Goal: Communication & Community: Answer question/provide support

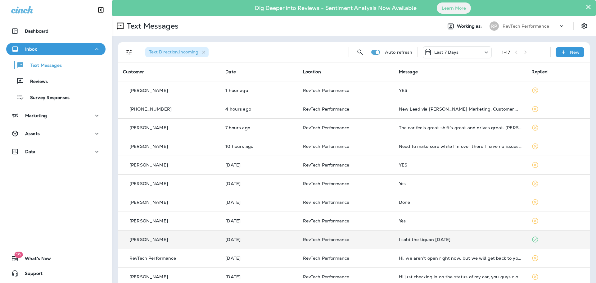
drag, startPoint x: 489, startPoint y: 210, endPoint x: 500, endPoint y: 243, distance: 34.5
click at [500, 243] on tbody "[PERSON_NAME] 1 hour ago RevTech Performance YES [PHONE_NUMBER] 4 hours ago Rev…" at bounding box center [354, 239] width 472 height 316
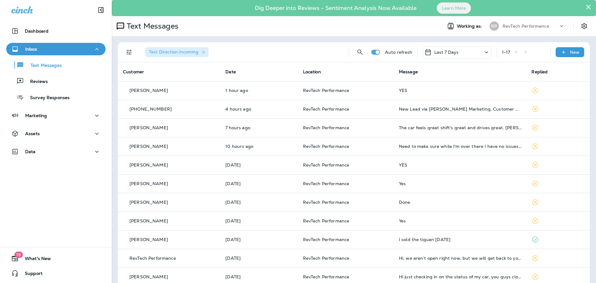
click at [490, 80] on th "Message" at bounding box center [460, 71] width 133 height 19
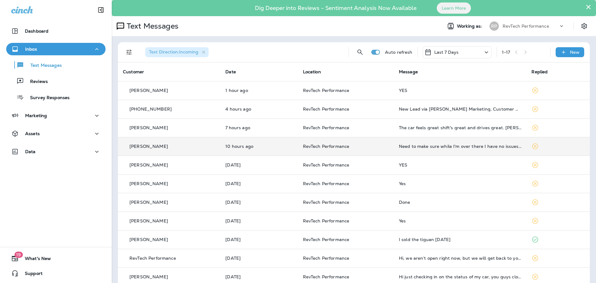
click at [441, 143] on td "Need to make sure while I'm over there I have no issues with my tooth." at bounding box center [460, 146] width 133 height 19
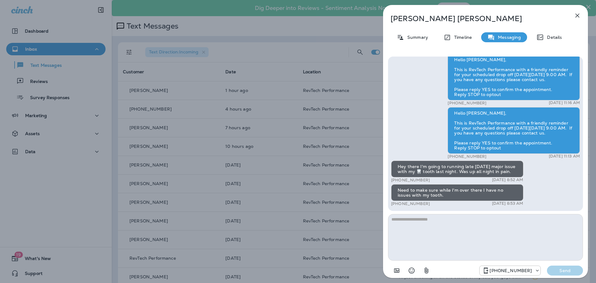
click at [573, 14] on button "button" at bounding box center [577, 15] width 12 height 12
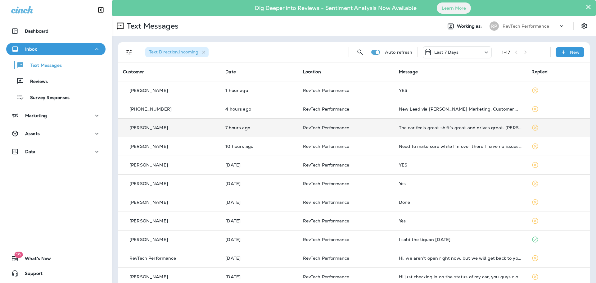
click at [418, 127] on div "The car feels great shift's great and drives great. [PERSON_NAME] had suggested…" at bounding box center [460, 127] width 123 height 5
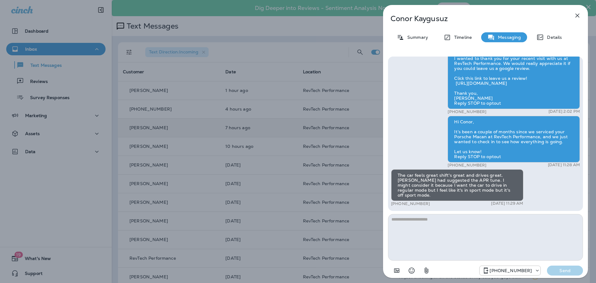
click at [496, 240] on textarea at bounding box center [485, 237] width 195 height 47
type textarea "**********"
click at [566, 265] on div "[PHONE_NUMBER] Send" at bounding box center [485, 268] width 195 height 16
drag, startPoint x: 564, startPoint y: 268, endPoint x: 575, endPoint y: 175, distance: 93.7
click at [565, 268] on p "Send" at bounding box center [565, 270] width 26 height 6
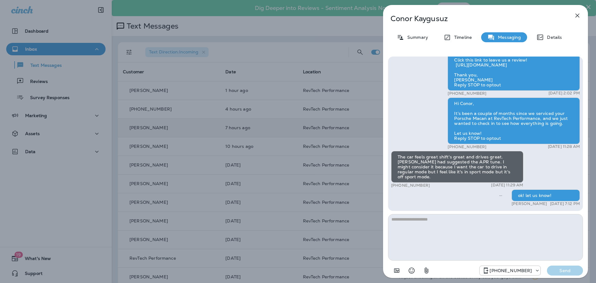
click at [575, 15] on icon "button" at bounding box center [576, 15] width 7 height 7
